Goal: Check status: Check status

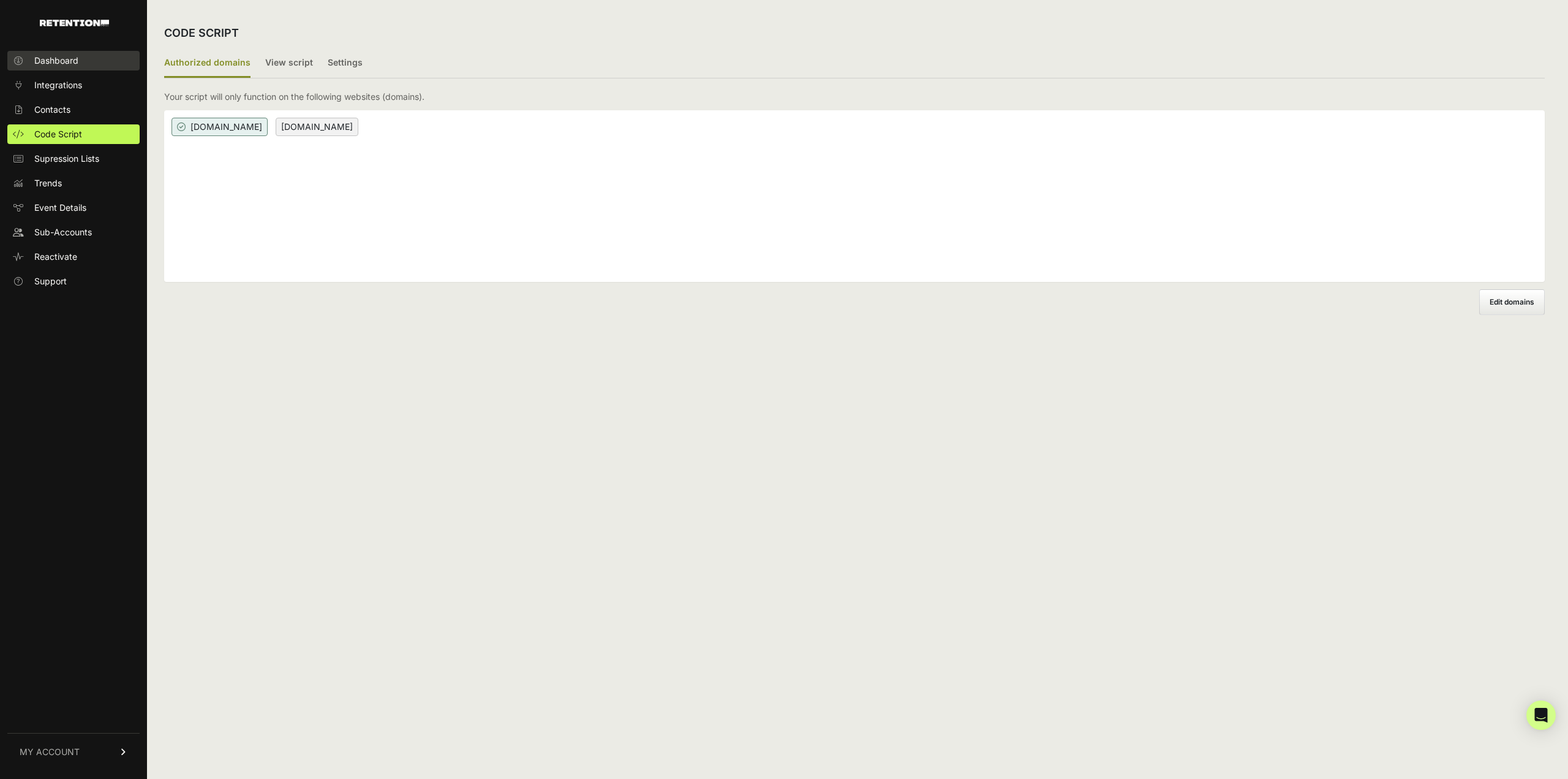
click at [56, 63] on span "Dashboard" at bounding box center [56, 60] width 44 height 12
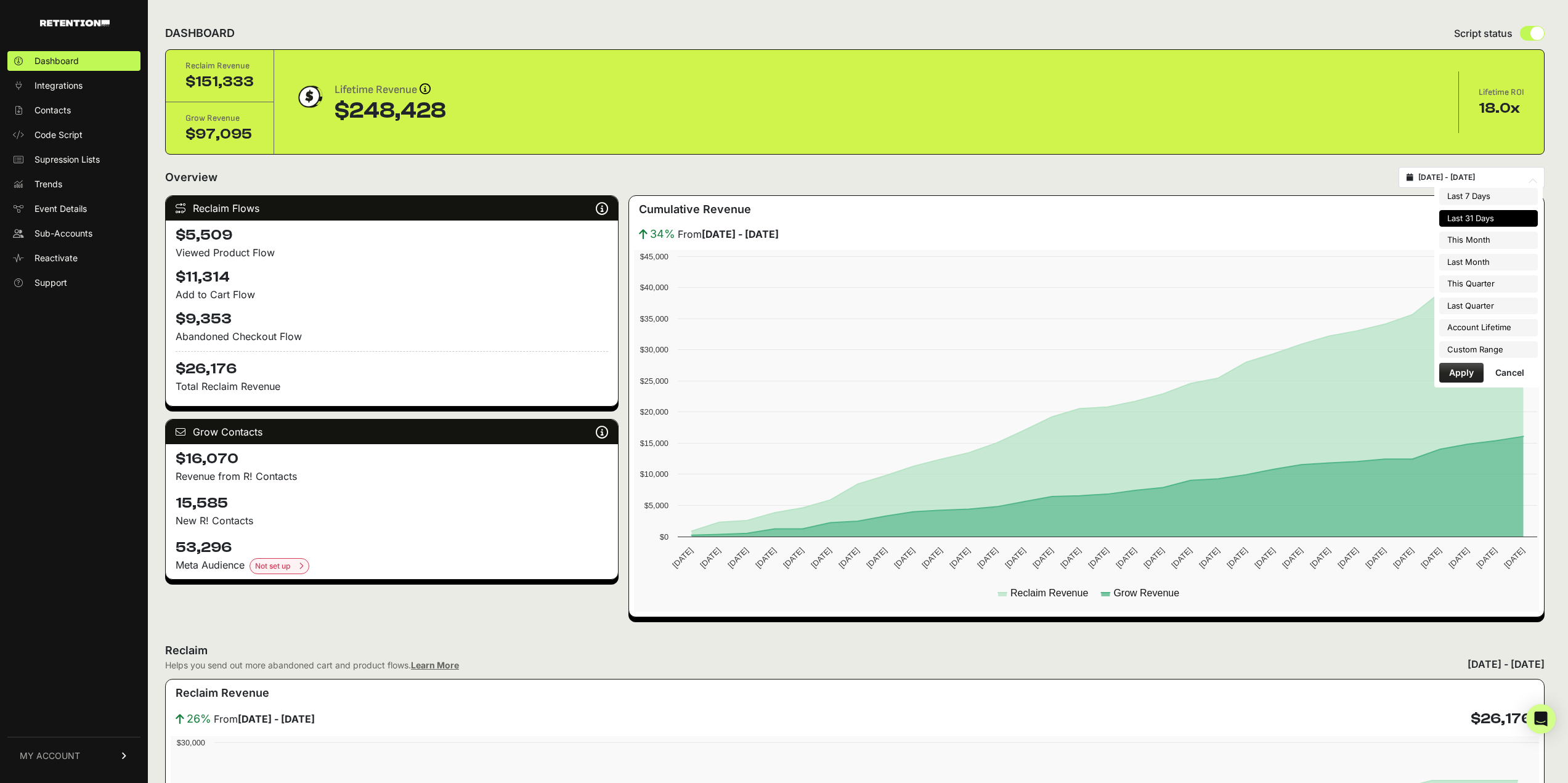
click at [1524, 176] on input "2025-09-13 - 2025-10-13" at bounding box center [1477, 177] width 119 height 10
click at [1470, 244] on li "This Month" at bounding box center [1488, 239] width 98 height 17
type input "2025-10-01 - 2025-10-31"
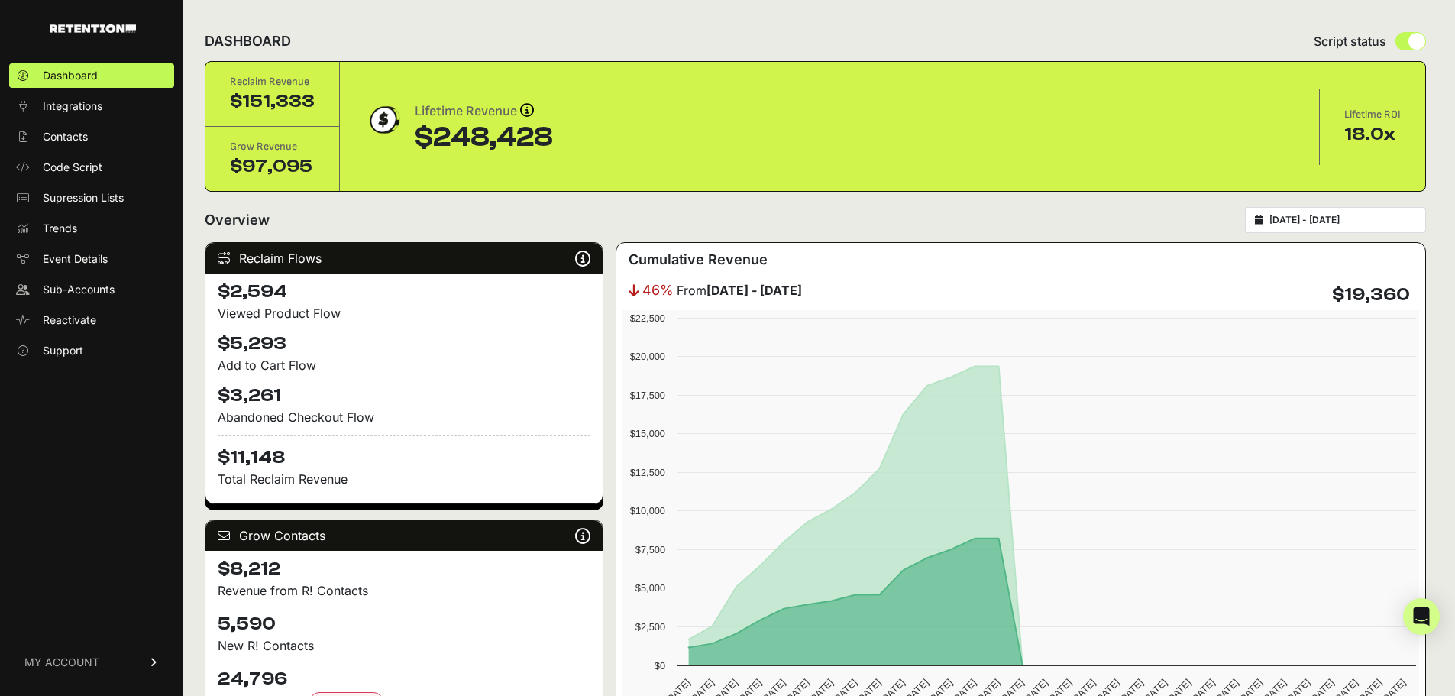
scroll to position [76, 0]
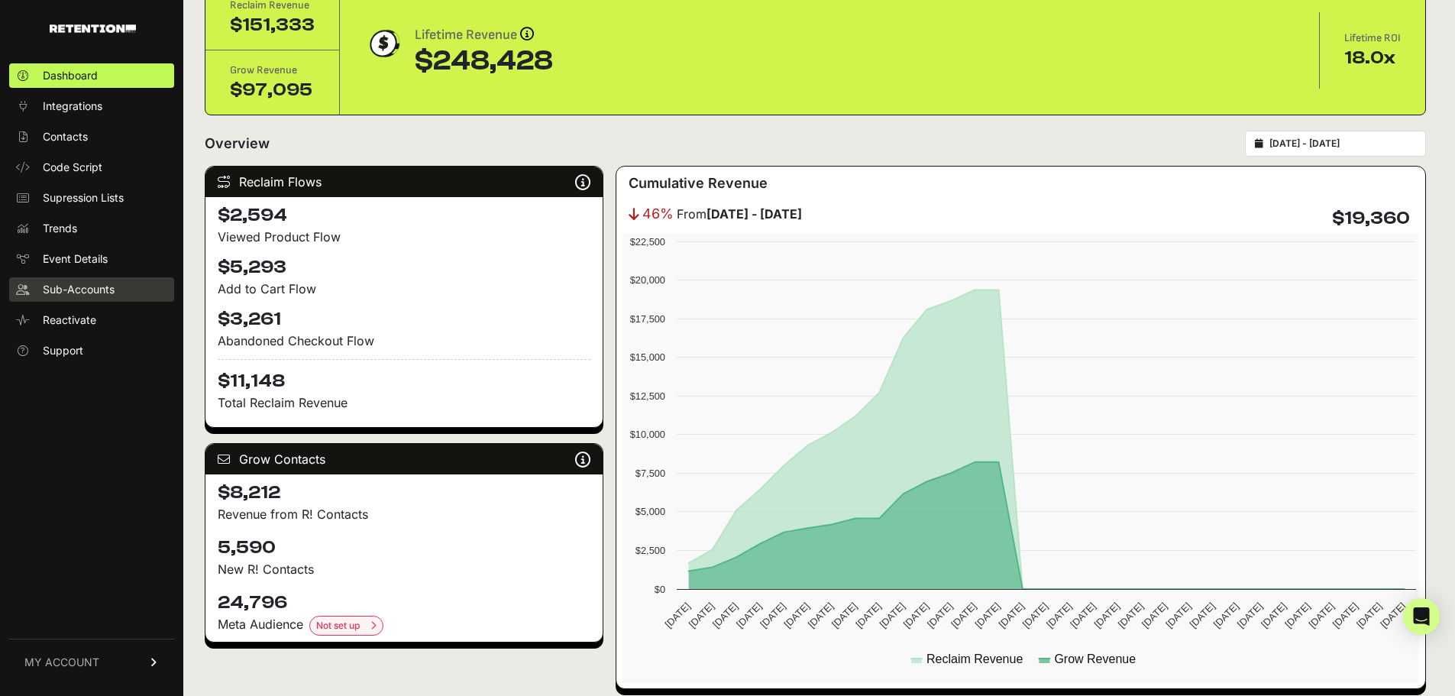
click at [94, 285] on span "Sub-Accounts" at bounding box center [79, 289] width 72 height 15
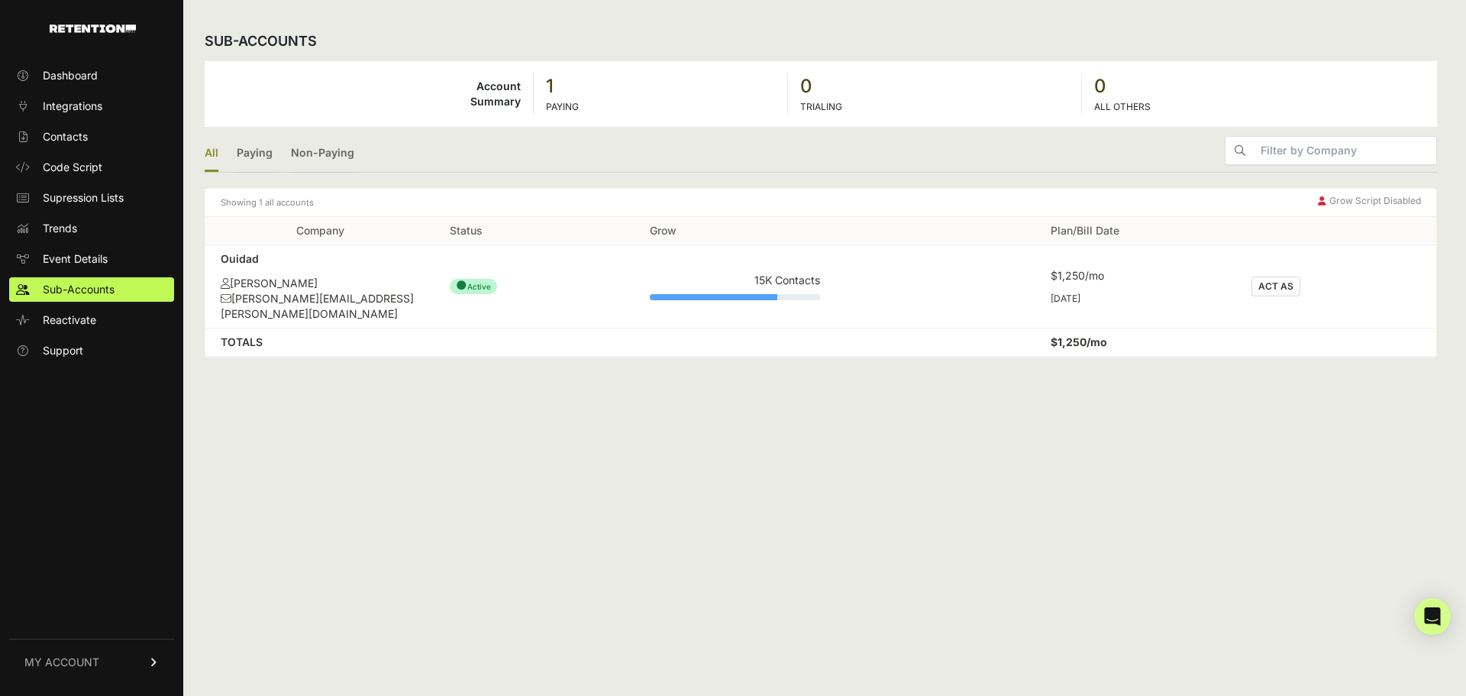
click at [1269, 276] on button "ACT AS" at bounding box center [1276, 286] width 49 height 20
